Goal: Information Seeking & Learning: Learn about a topic

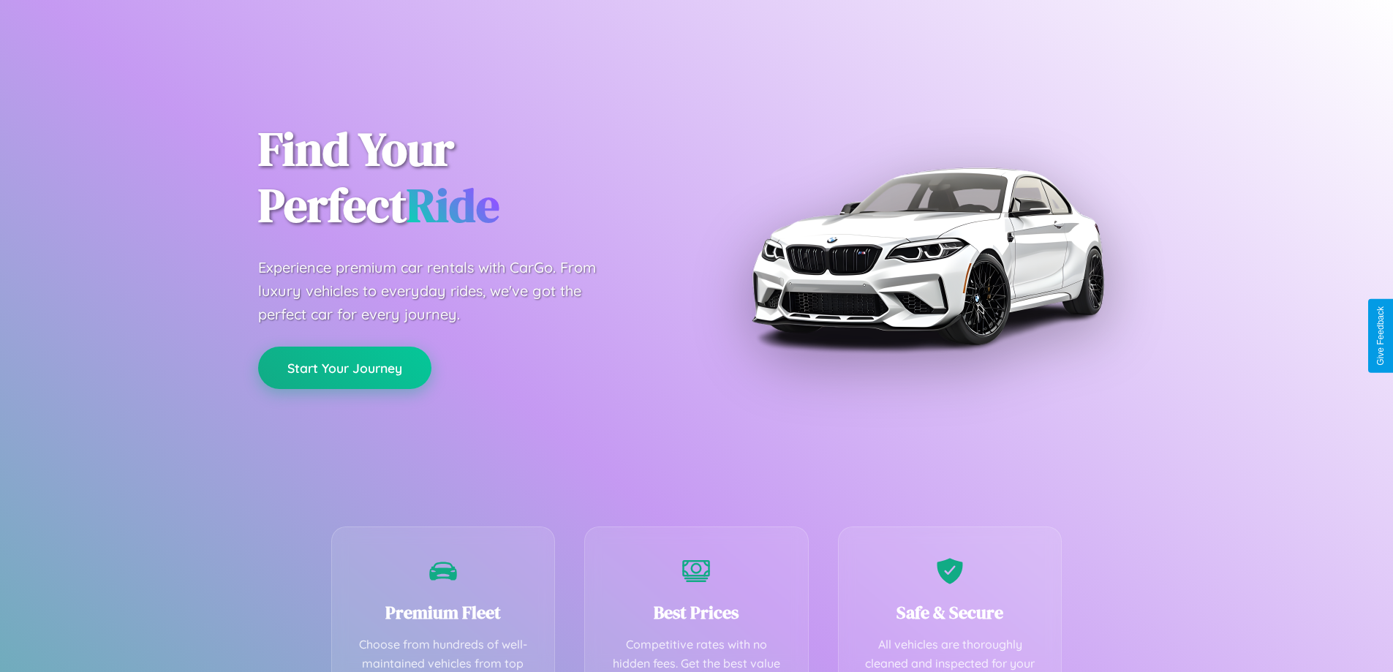
click at [344, 369] on button "Start Your Journey" at bounding box center [344, 368] width 173 height 42
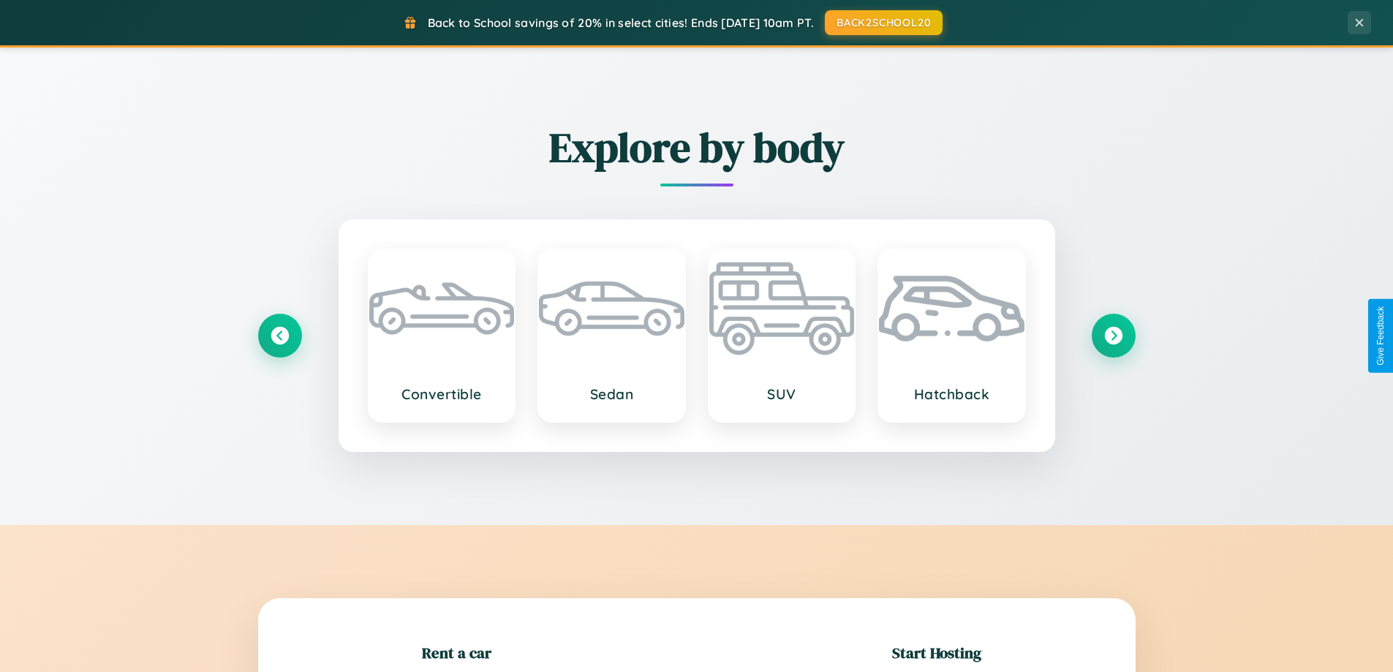
scroll to position [316, 0]
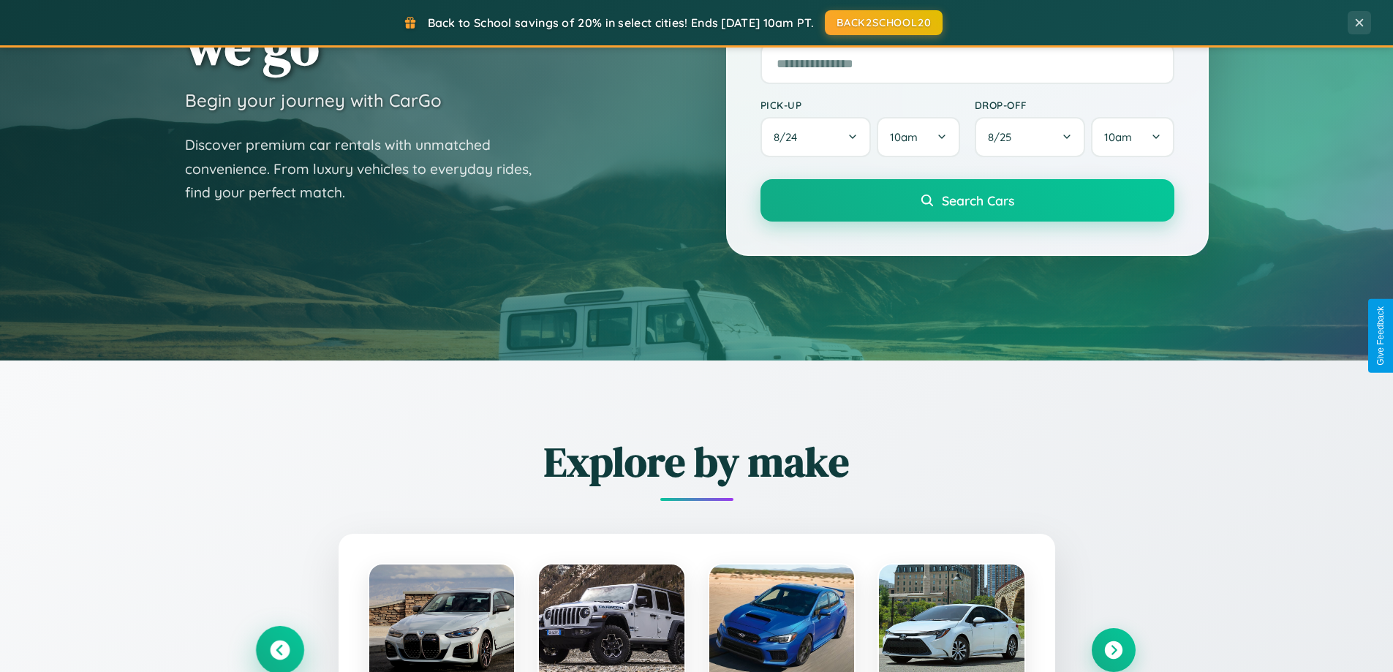
click at [279, 650] on icon at bounding box center [280, 651] width 20 height 20
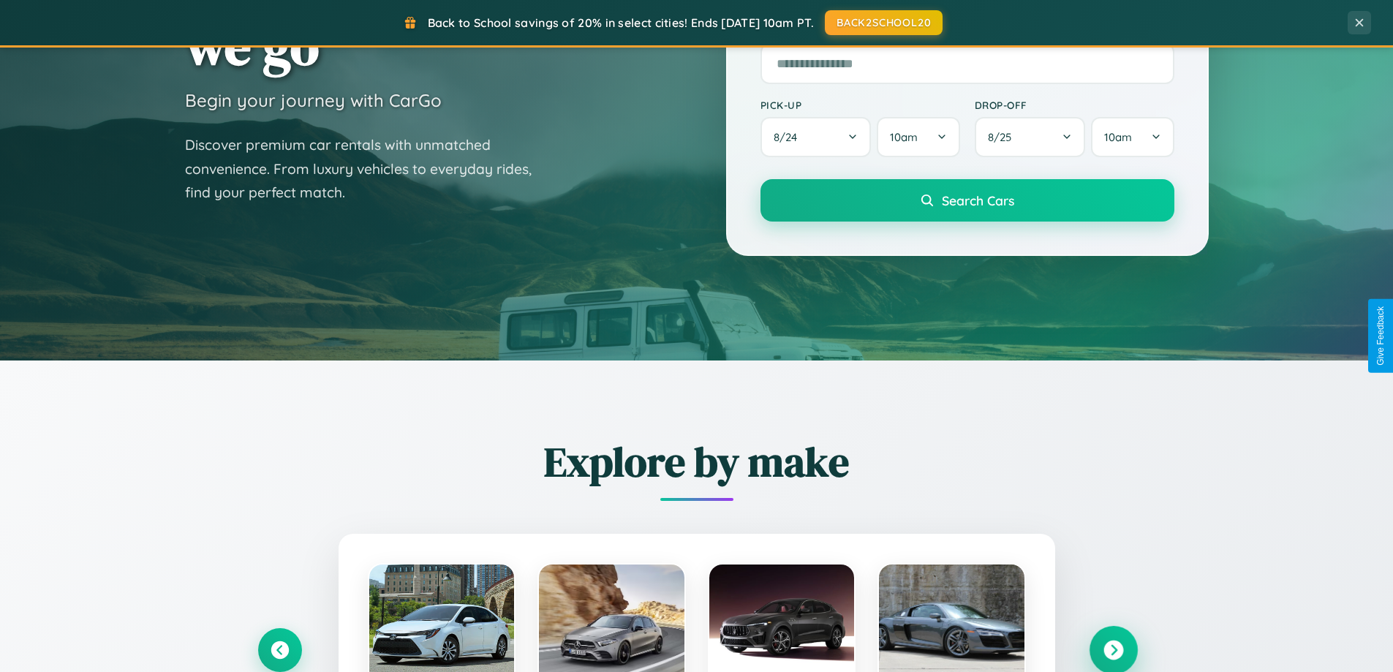
click at [1113, 650] on icon at bounding box center [1114, 651] width 20 height 20
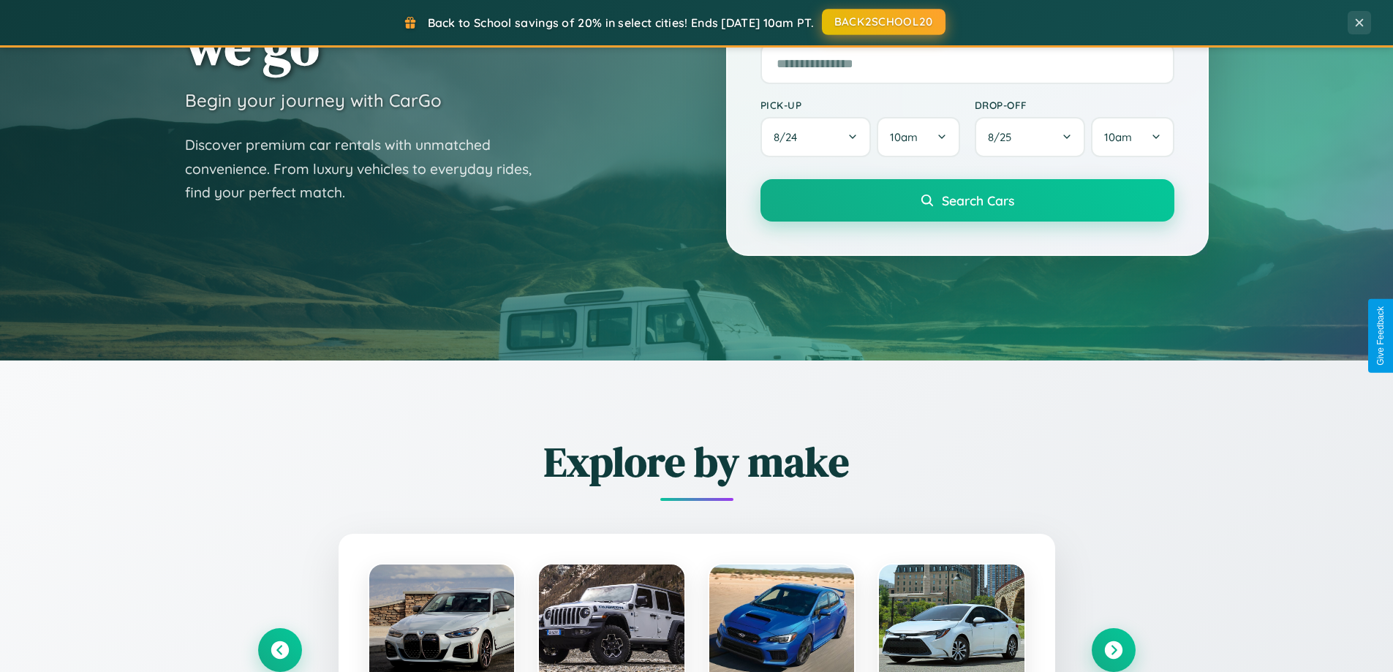
click at [883, 22] on button "BACK2SCHOOL20" at bounding box center [884, 22] width 124 height 26
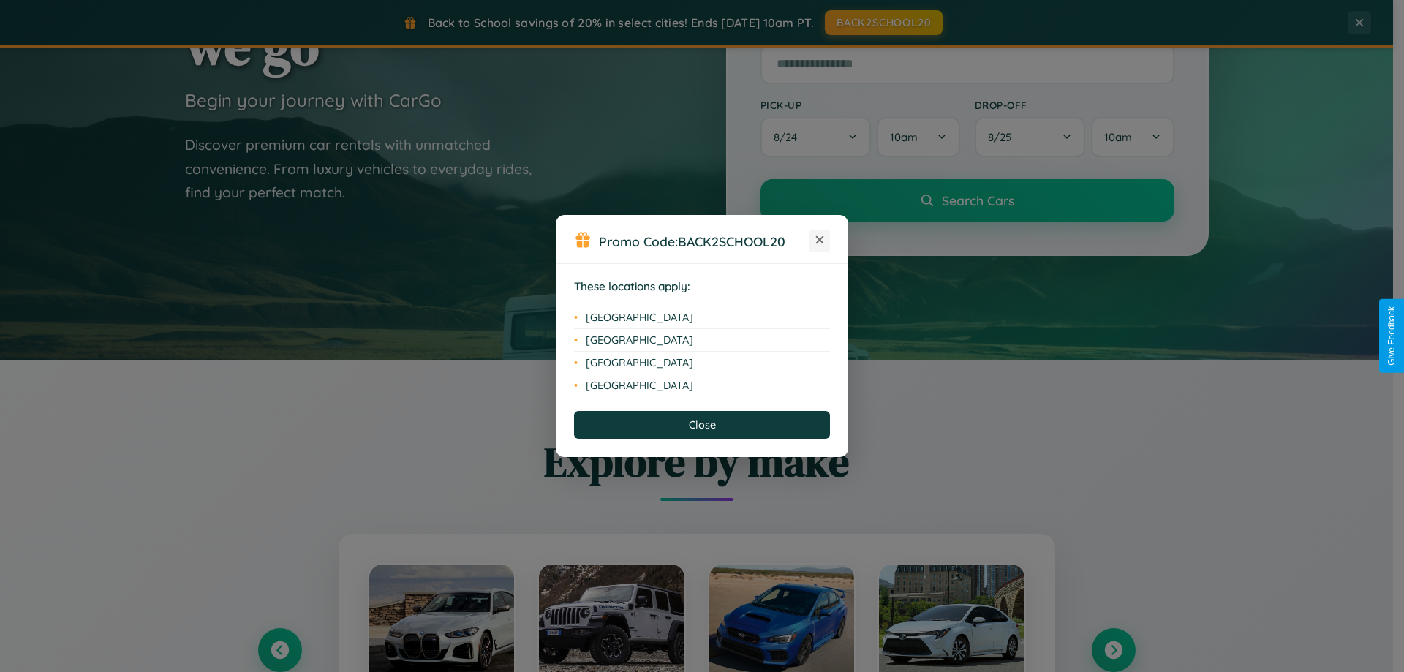
click at [820, 241] on icon at bounding box center [820, 240] width 8 height 8
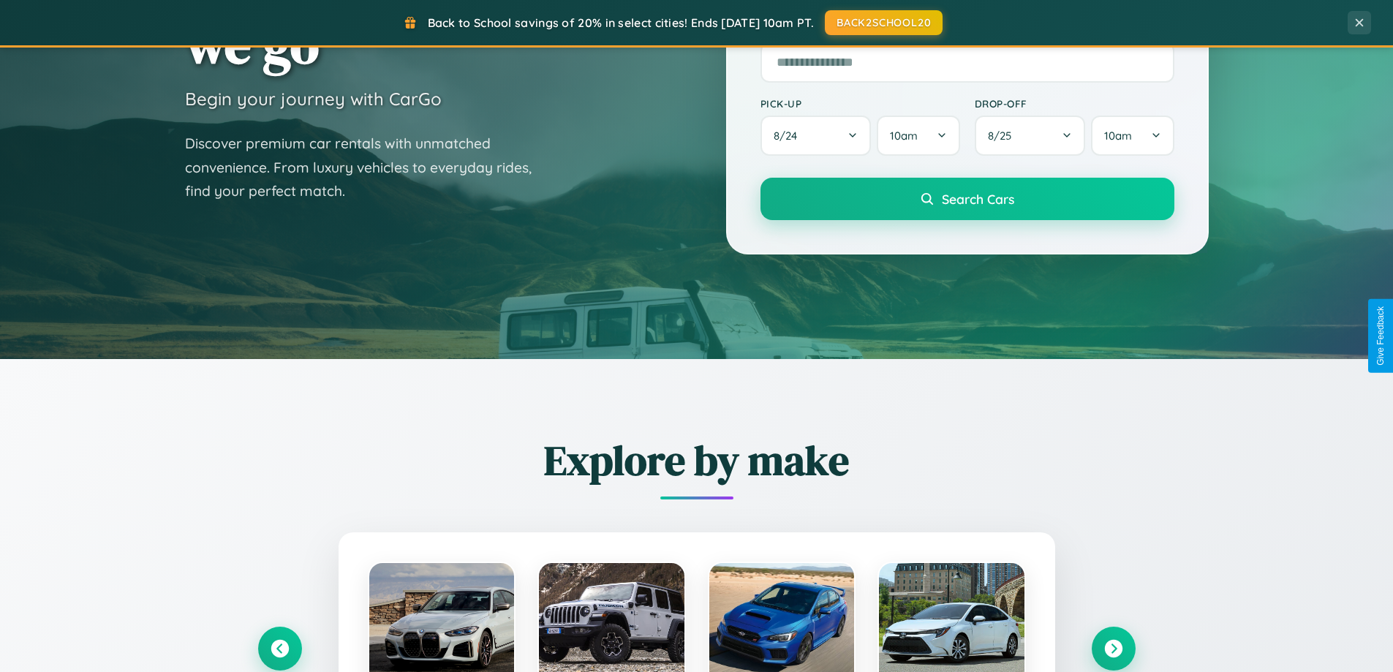
scroll to position [1006, 0]
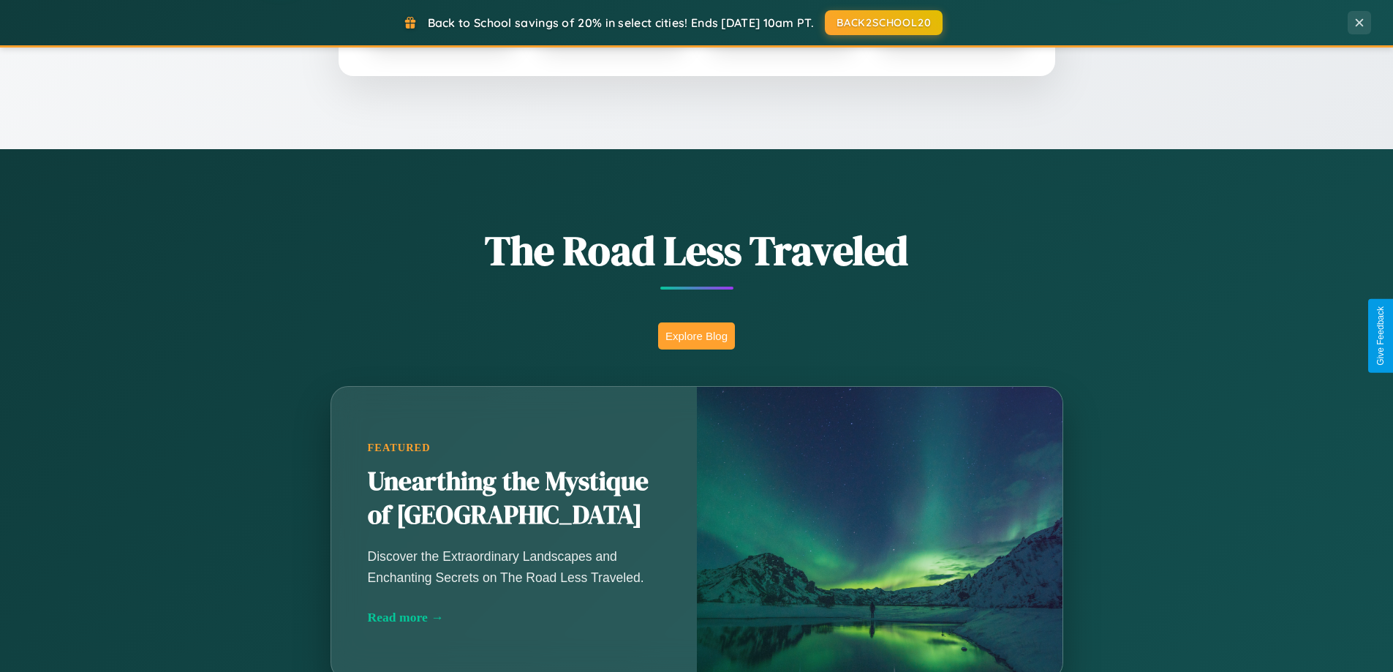
click at [696, 336] on button "Explore Blog" at bounding box center [696, 336] width 77 height 27
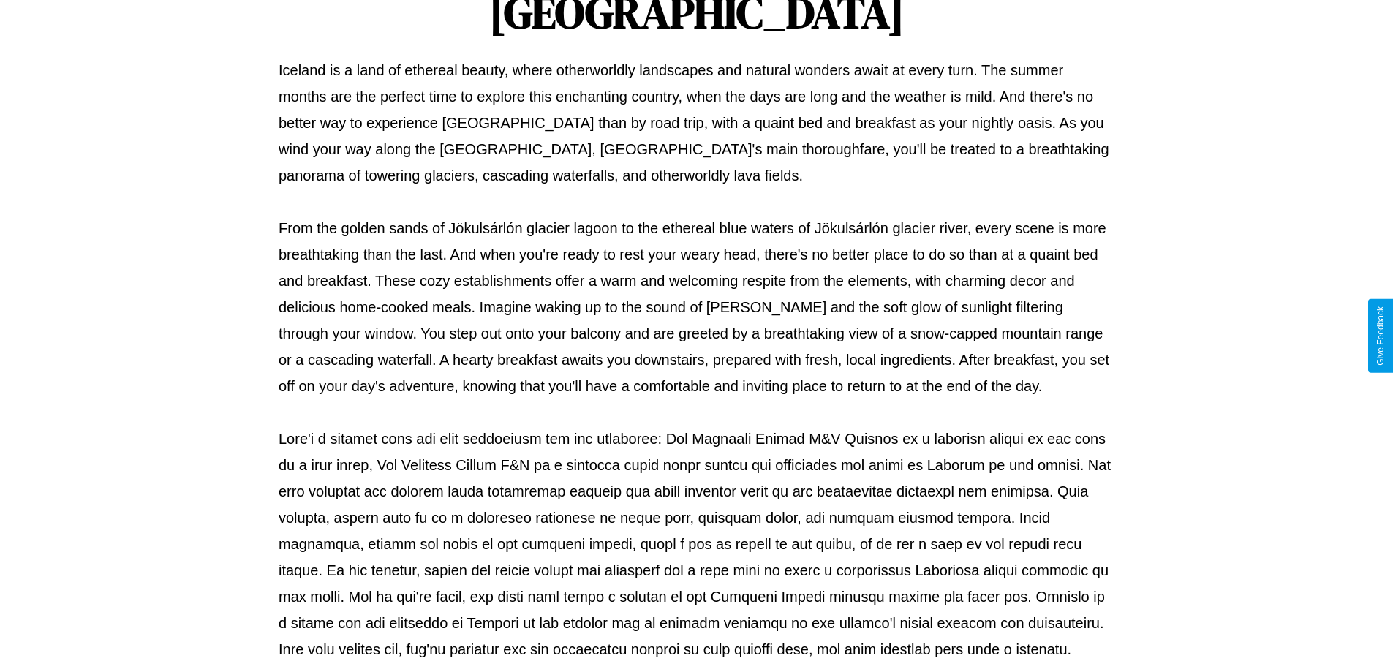
scroll to position [473, 0]
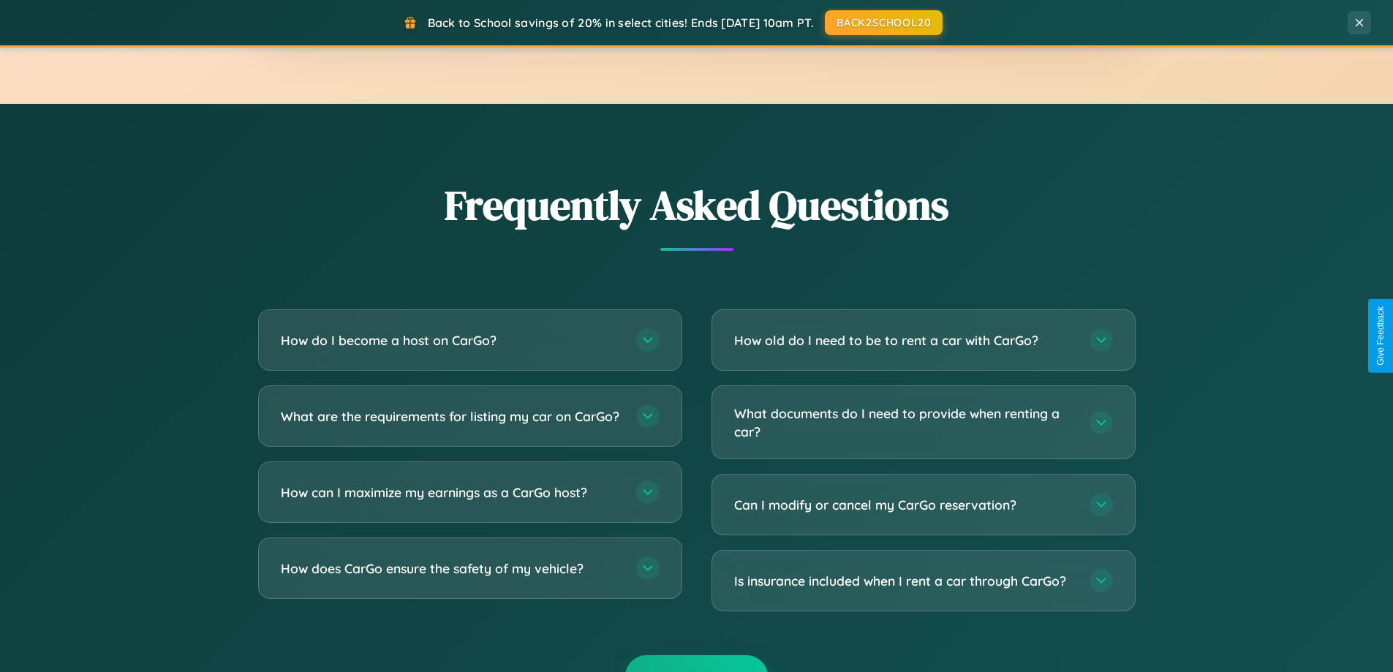
scroll to position [2814, 0]
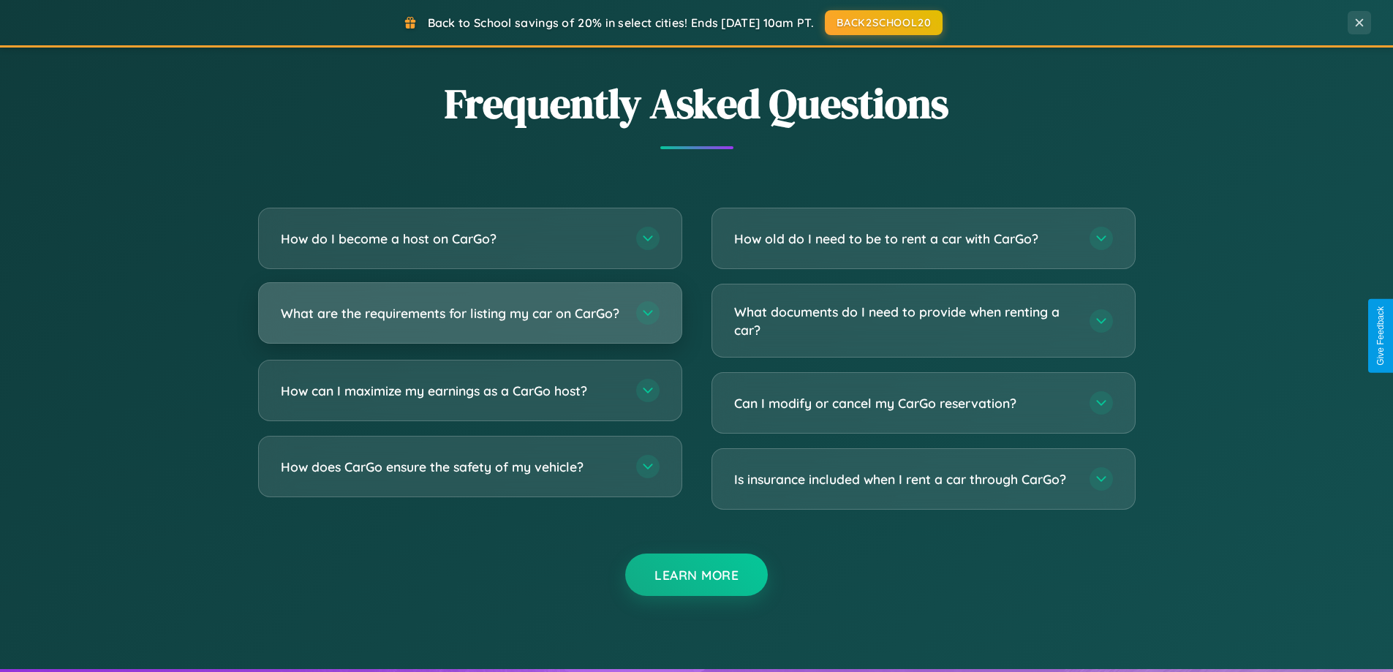
click at [470, 320] on h3 "What are the requirements for listing my car on CarGo?" at bounding box center [451, 313] width 341 height 18
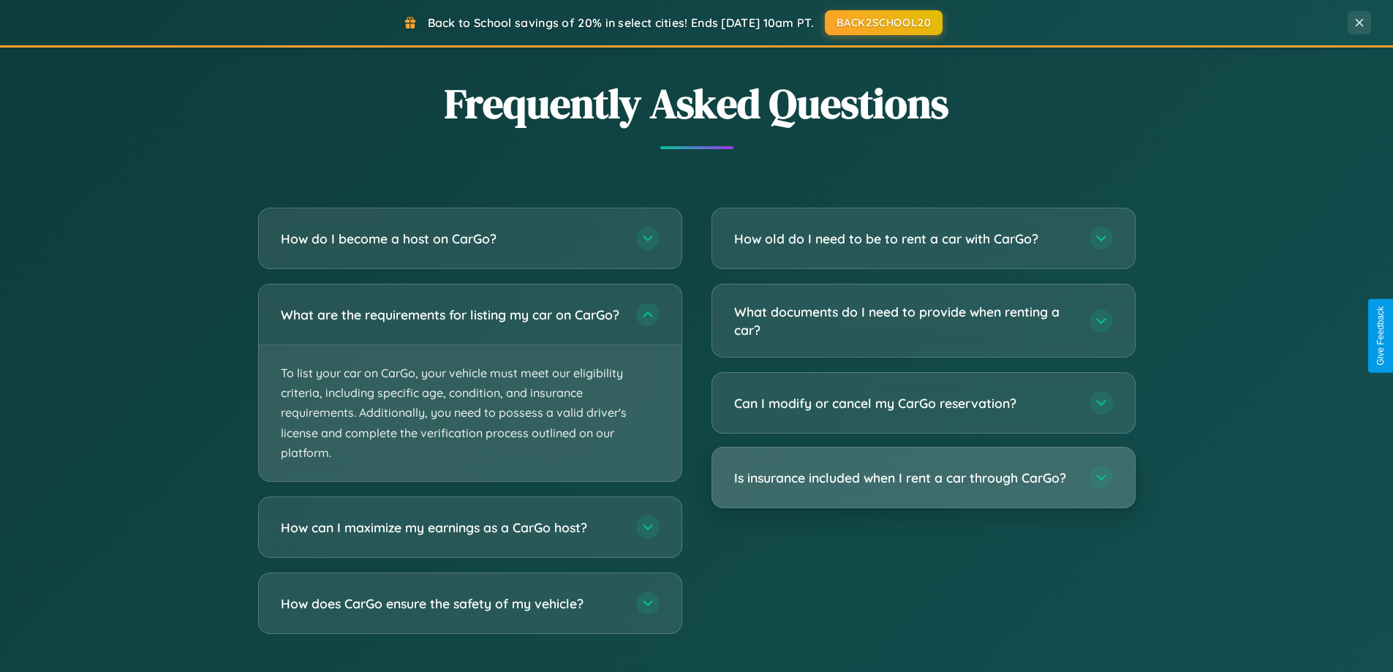
click at [923, 479] on h3 "Is insurance included when I rent a car through CarGo?" at bounding box center [904, 478] width 341 height 18
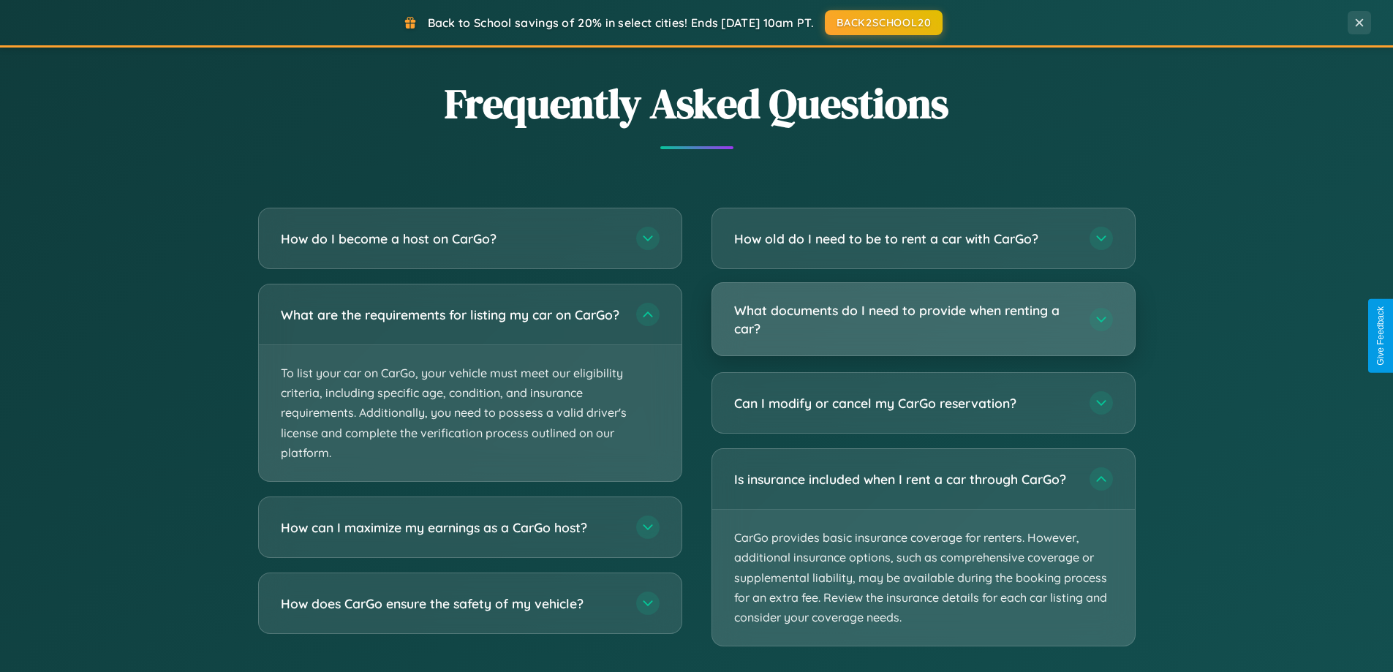
click at [923, 320] on h3 "What documents do I need to provide when renting a car?" at bounding box center [904, 319] width 341 height 36
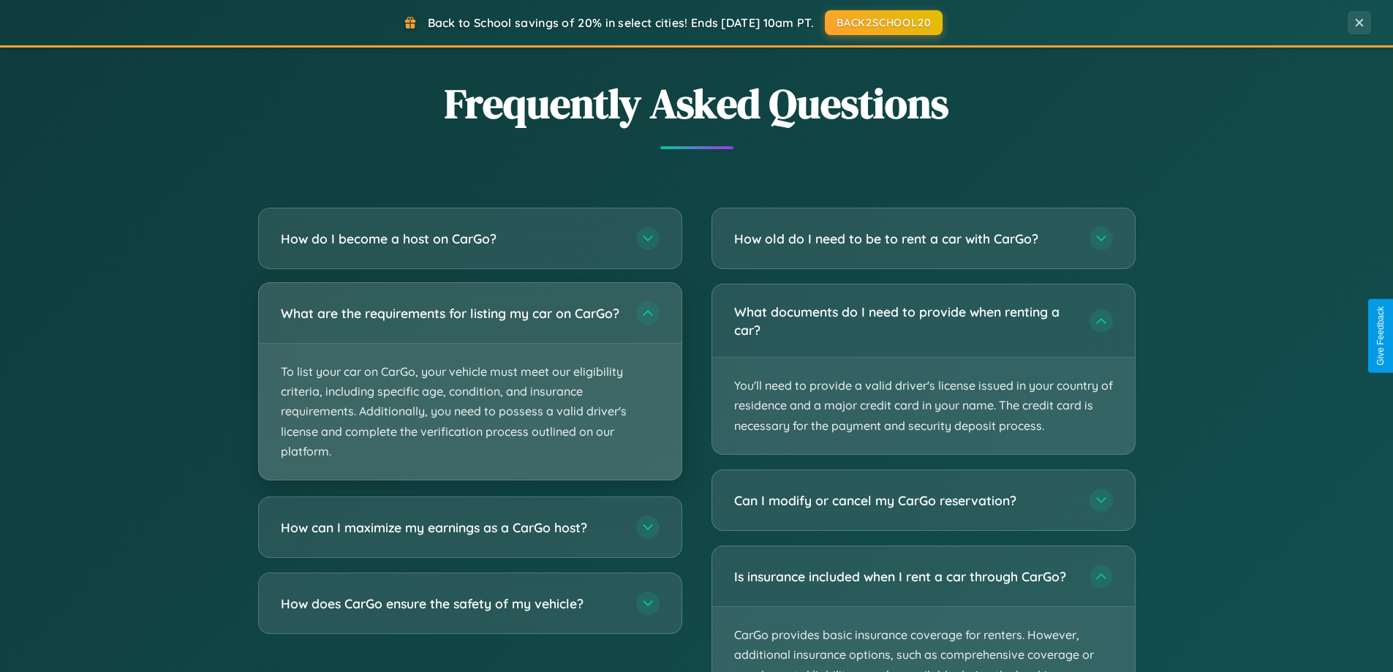
click at [470, 389] on p "To list your car on CarGo, your vehicle must meet our eligibility criteria, inc…" at bounding box center [470, 412] width 423 height 136
click at [470, 388] on p "To list your car on CarGo, your vehicle must meet our eligibility criteria, inc…" at bounding box center [470, 412] width 423 height 136
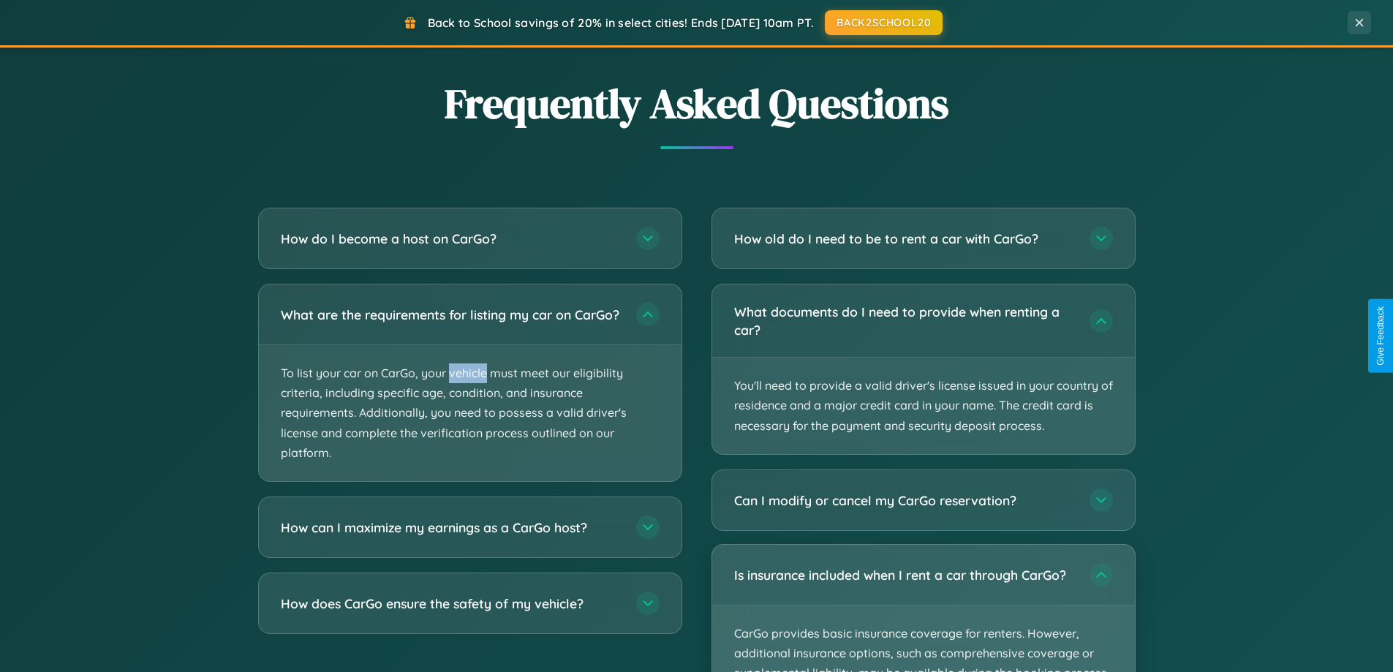
click at [923, 609] on p "CarGo provides basic insurance coverage for renters. However, additional insura…" at bounding box center [923, 674] width 423 height 136
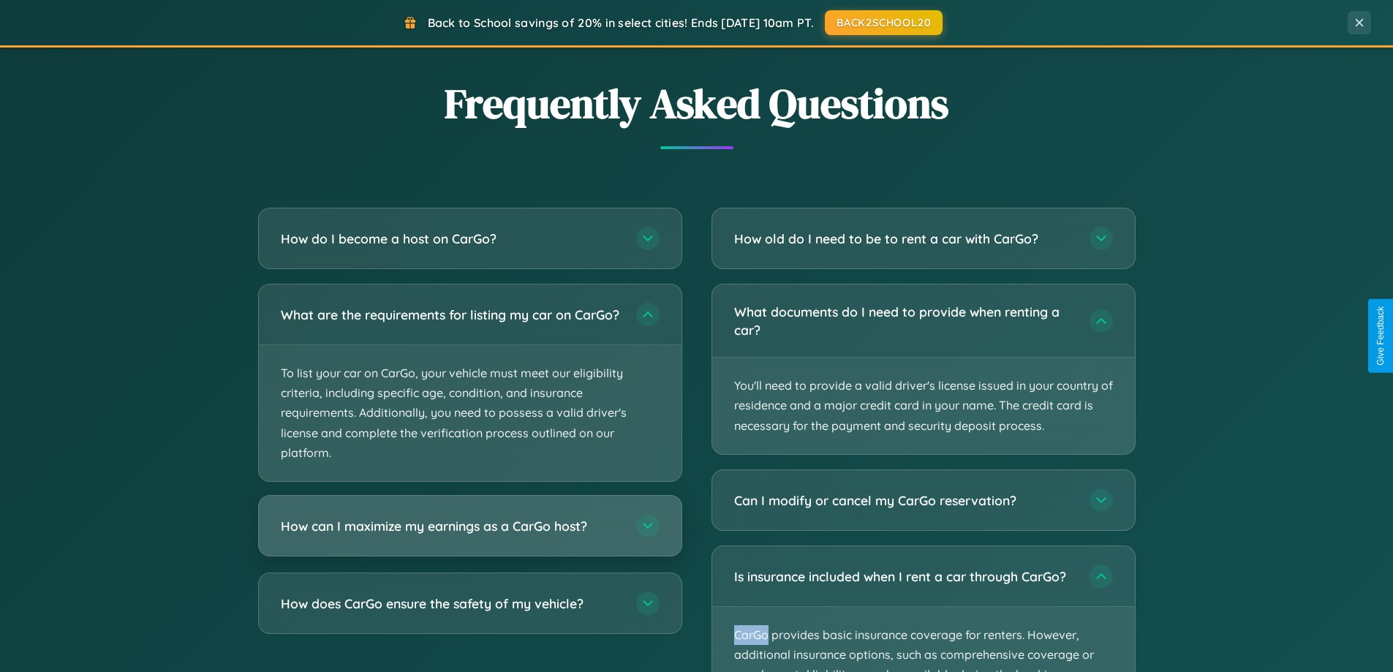
click at [470, 535] on h3 "How can I maximize my earnings as a CarGo host?" at bounding box center [451, 526] width 341 height 18
